Goal: Task Accomplishment & Management: Manage account settings

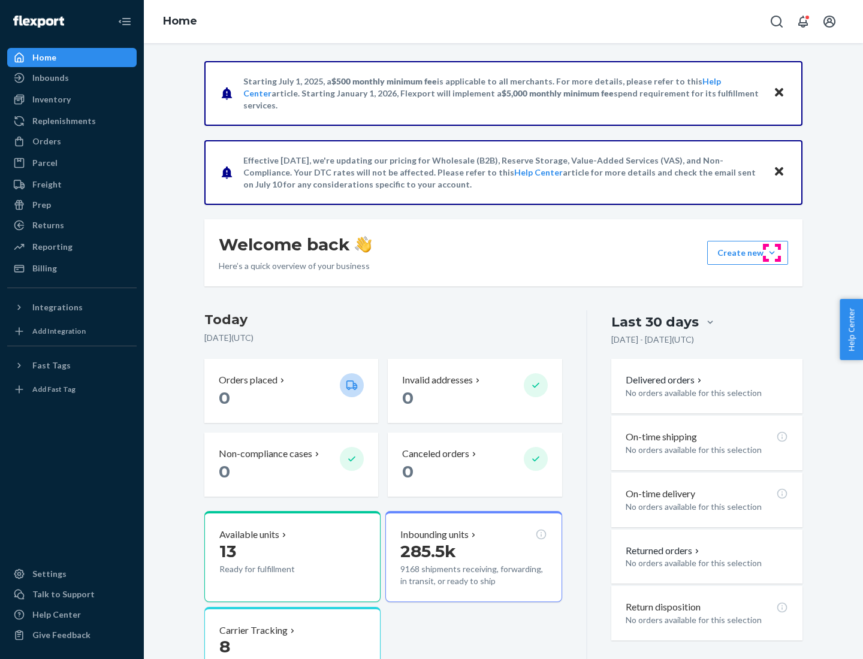
click at [772, 253] on button "Create new Create new inbound Create new order Create new product" at bounding box center [747, 253] width 81 height 24
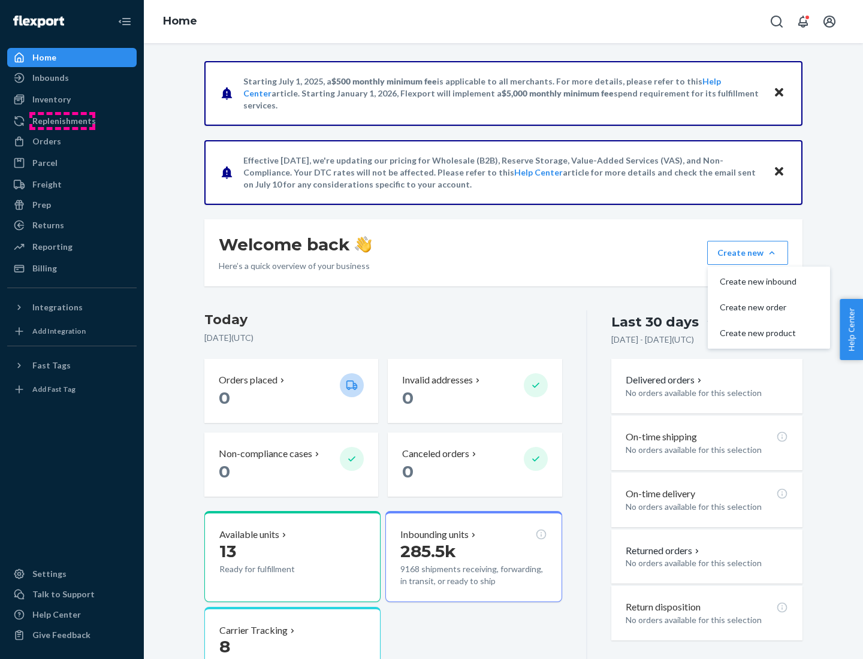
click at [62, 121] on div "Replenishments" at bounding box center [64, 121] width 64 height 12
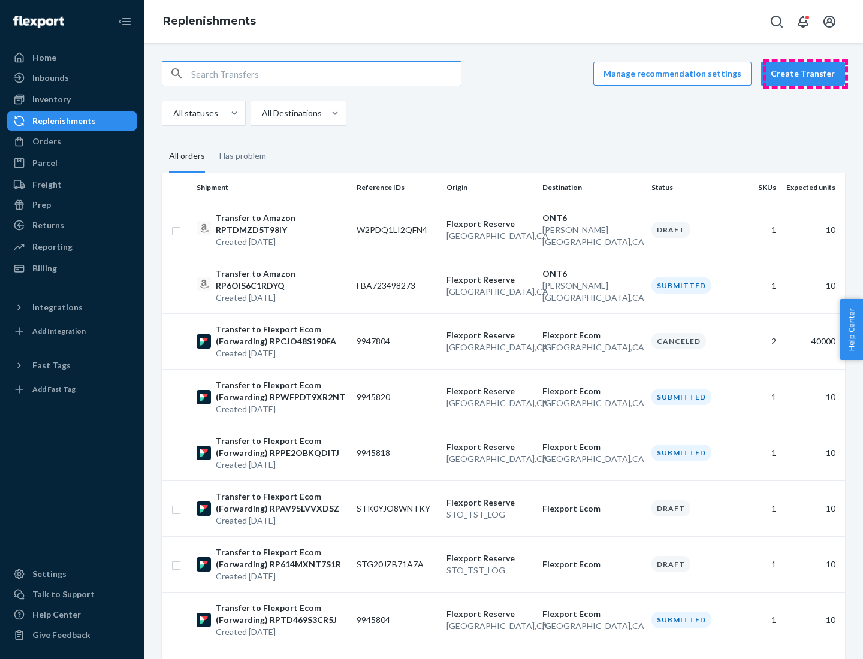
click at [806, 74] on button "Create Transfer" at bounding box center [803, 74] width 85 height 24
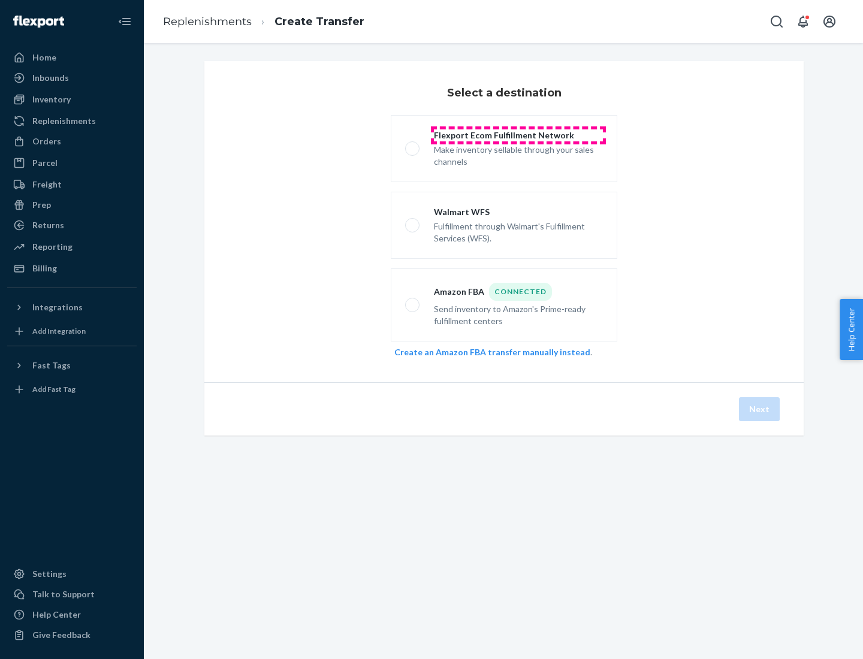
click at [518, 135] on div "Flexport Ecom Fulfillment Network" at bounding box center [518, 135] width 169 height 12
click at [413, 145] on input "Flexport Ecom Fulfillment Network Make inventory sellable through your sales ch…" at bounding box center [409, 149] width 8 height 8
radio input "true"
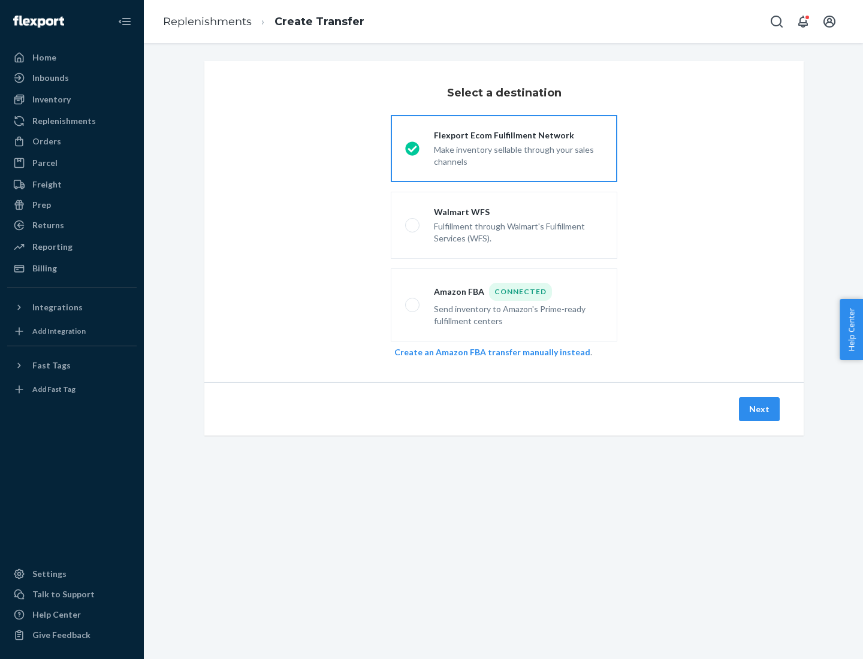
click at [760, 409] on button "Next" at bounding box center [759, 409] width 41 height 24
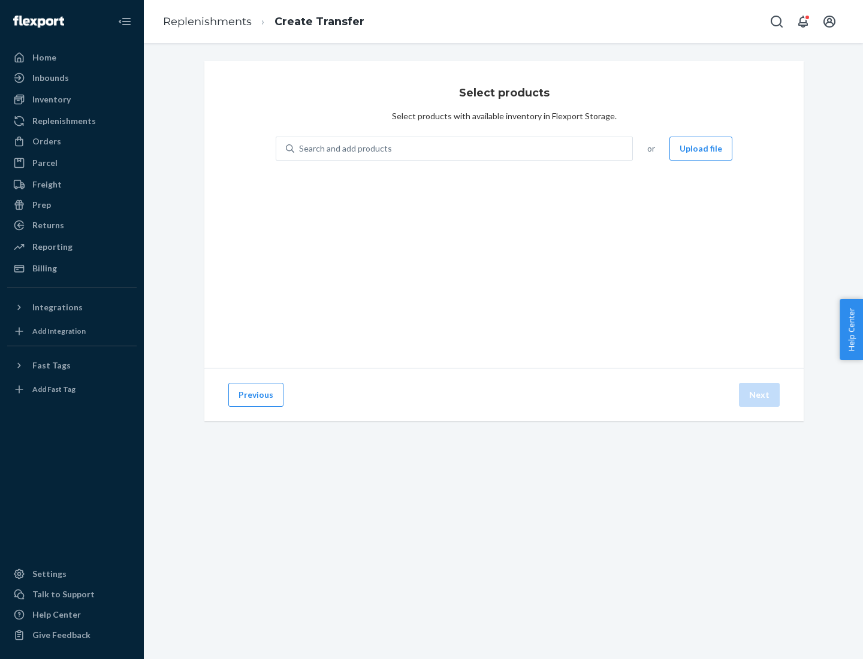
click at [344, 149] on div "Search and add products" at bounding box center [345, 149] width 93 height 12
click at [300, 149] on input "Search and add products" at bounding box center [299, 149] width 1 height 12
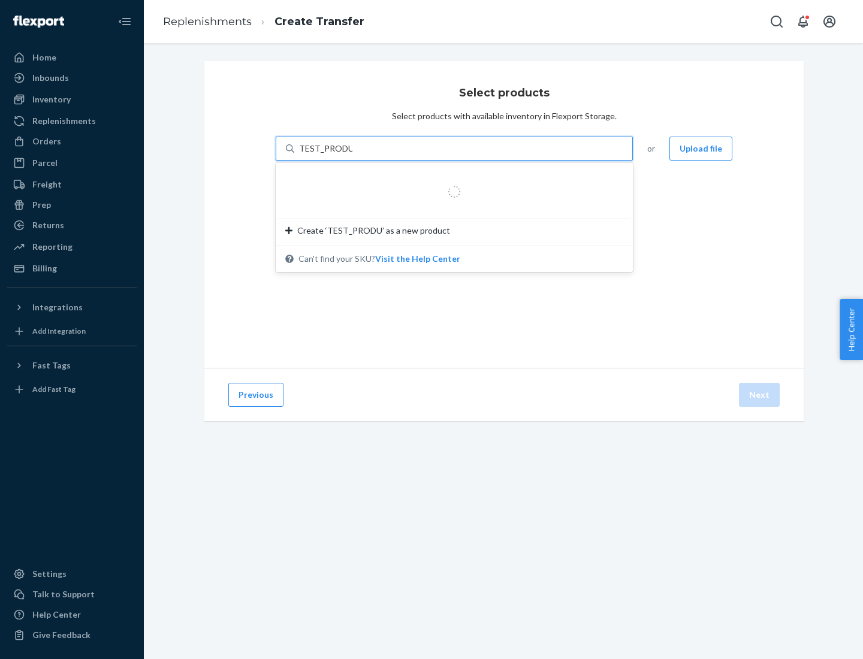
type input "TEST_PRODUCT"
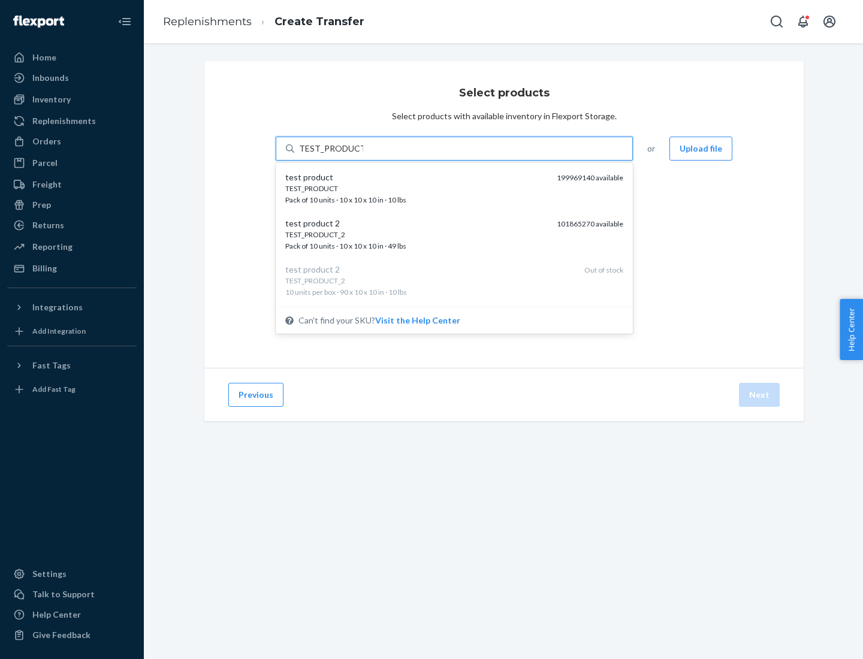
click at [417, 188] on div "TEST_PRODUCT" at bounding box center [416, 188] width 262 height 10
click at [363, 155] on input "TEST_PRODUCT" at bounding box center [331, 149] width 64 height 12
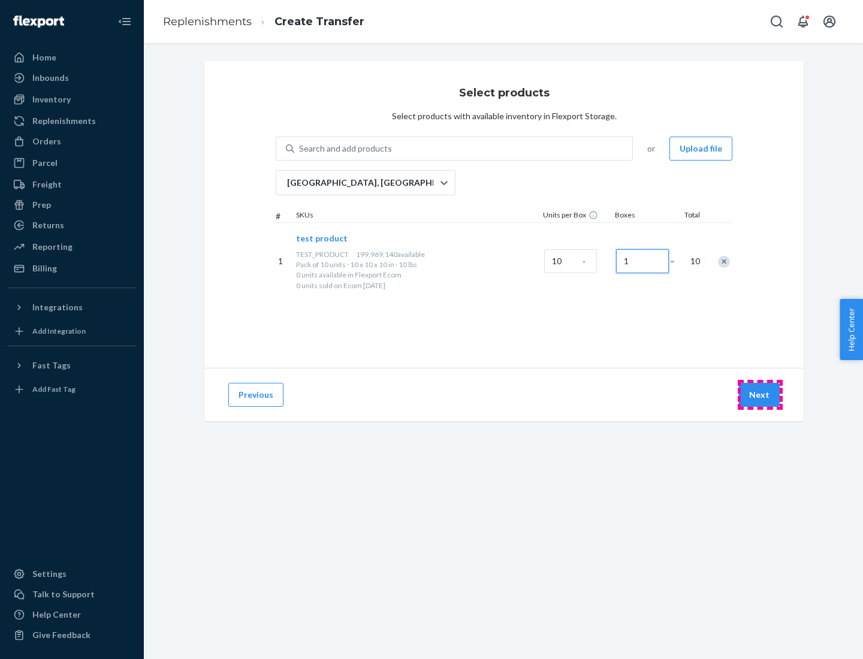
type input "1"
click at [760, 395] on button "Next" at bounding box center [759, 395] width 41 height 24
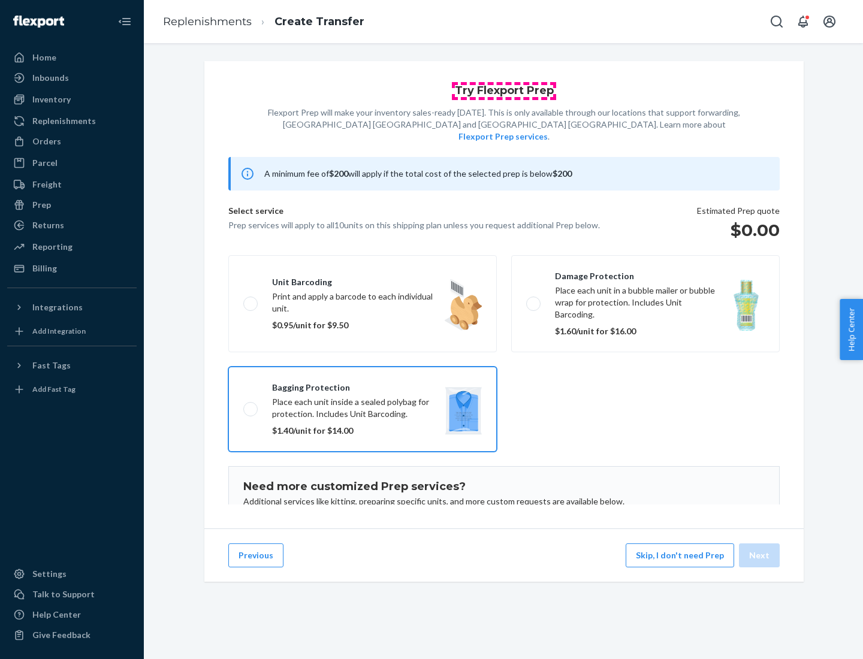
click at [243, 405] on input "Bagging protection Place each unit inside a sealed polybag for protection. Incl…" at bounding box center [247, 409] width 8 height 8
checkbox input "true"
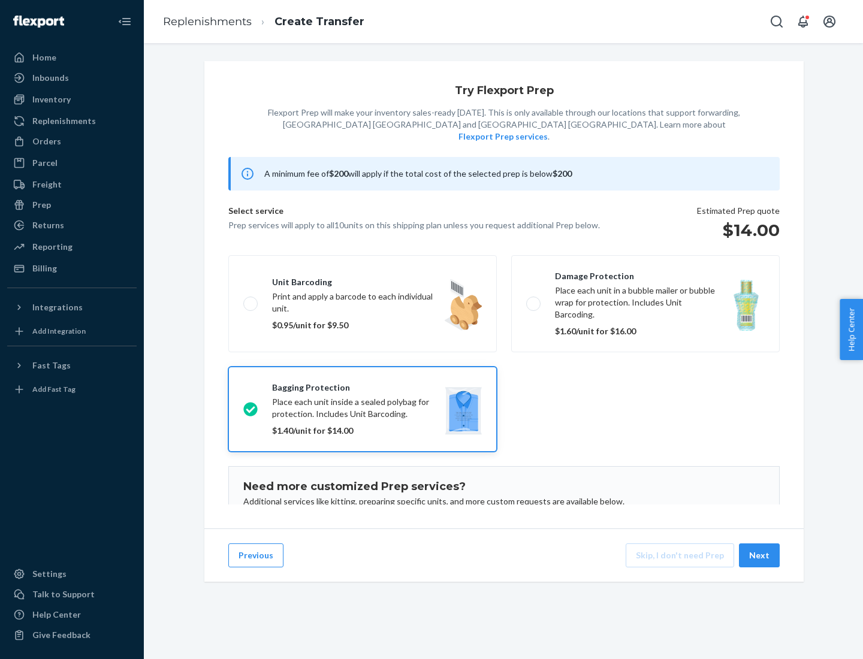
click at [760, 556] on button "Next" at bounding box center [759, 556] width 41 height 24
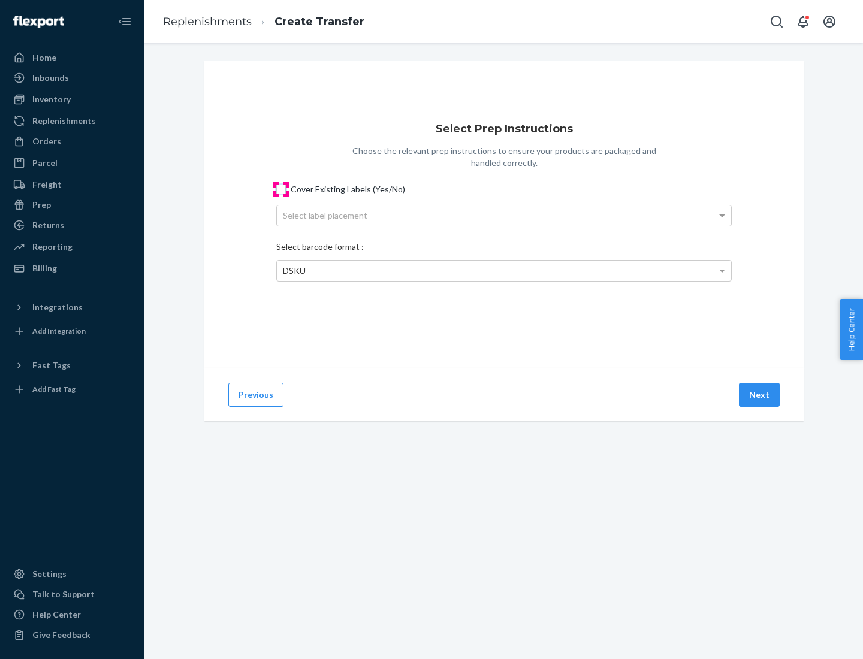
click at [281, 189] on input "Cover Existing Labels (Yes/No)" at bounding box center [281, 190] width 10 height 10
checkbox input "true"
click at [504, 215] on div "Select label placement" at bounding box center [504, 216] width 454 height 20
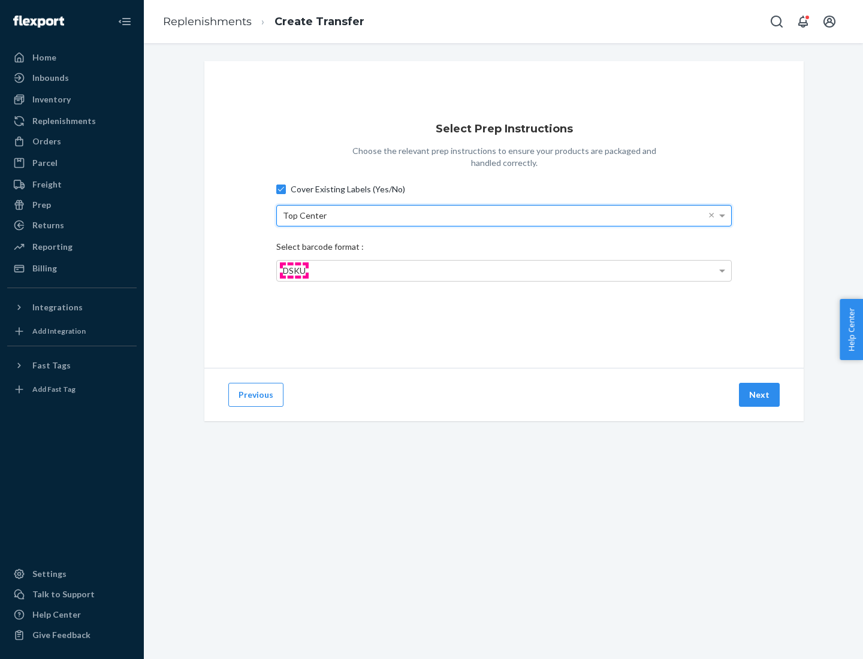
click at [294, 270] on span "DSKU" at bounding box center [294, 271] width 23 height 10
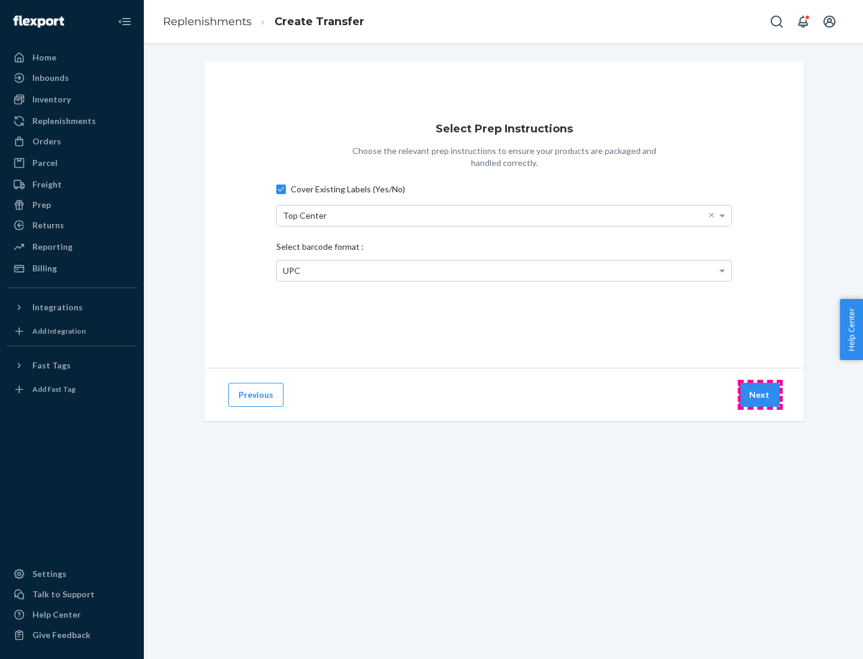
click at [760, 395] on button "Next" at bounding box center [759, 395] width 41 height 24
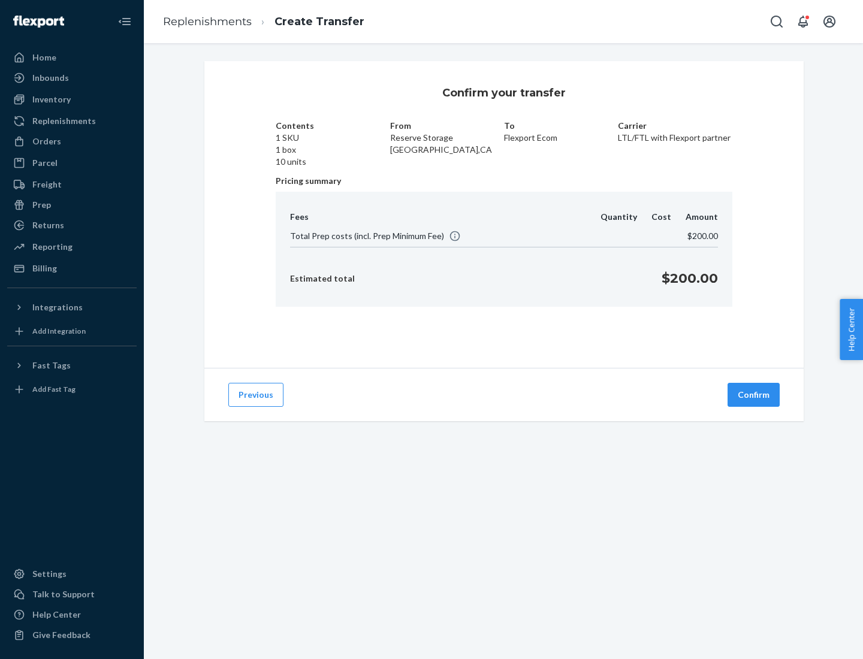
click at [754, 395] on button "Confirm" at bounding box center [754, 395] width 52 height 24
